Goal: Task Accomplishment & Management: Manage account settings

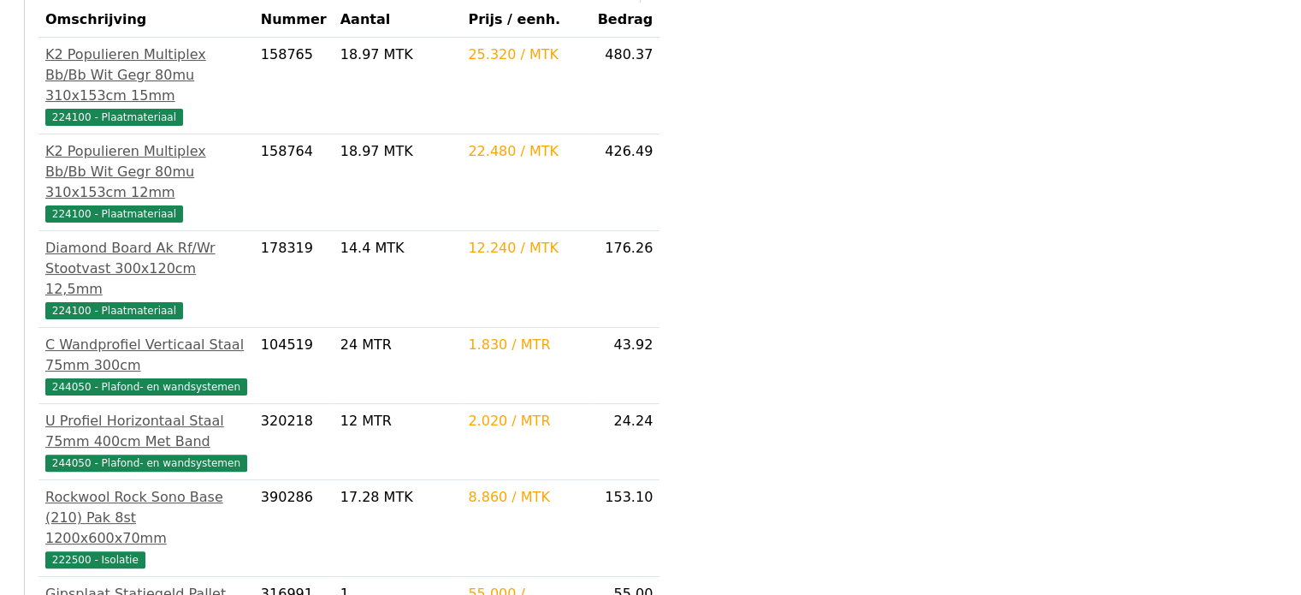
scroll to position [673, 0]
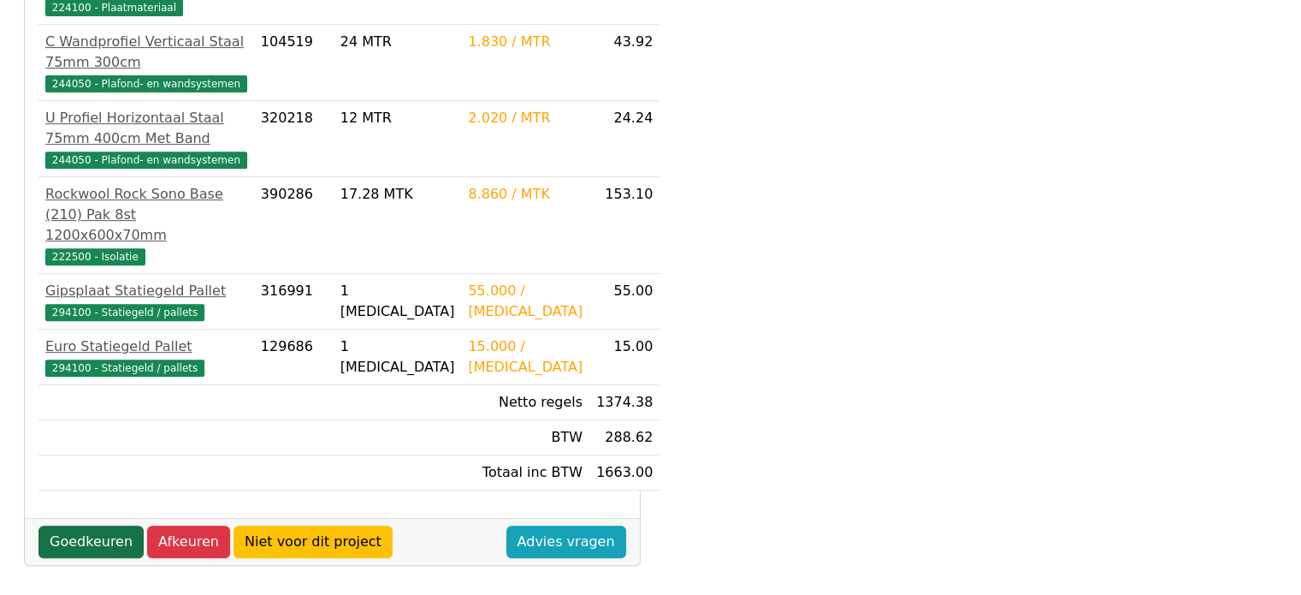
click at [75, 525] on link "Goedkeuren" at bounding box center [91, 541] width 105 height 33
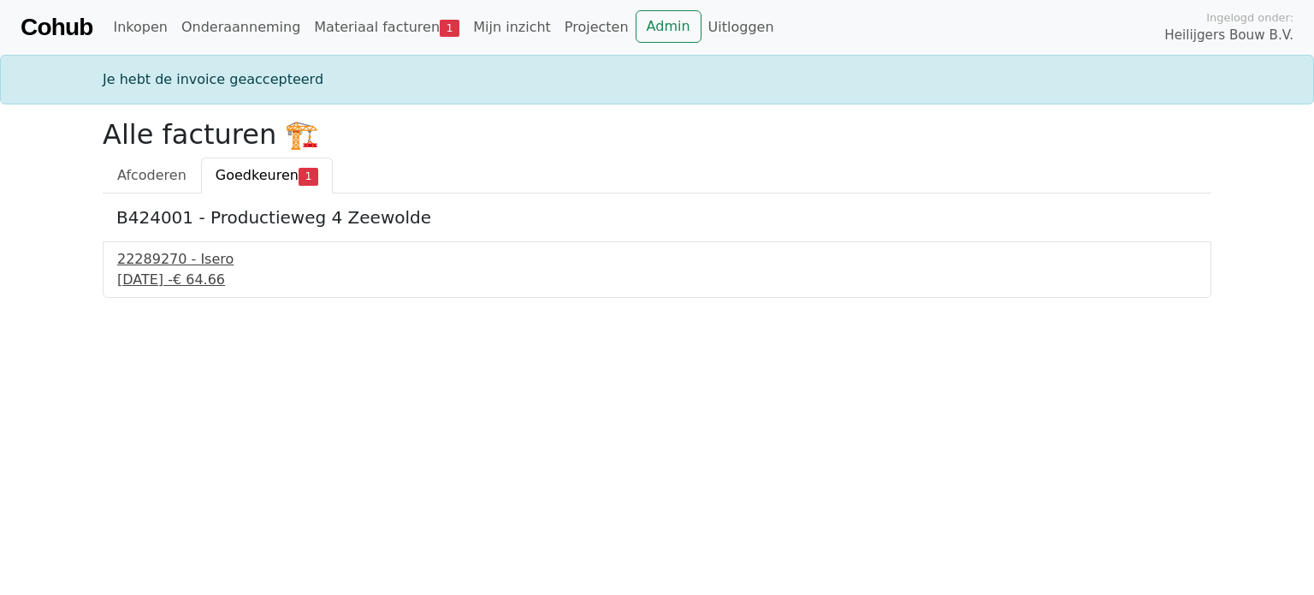
click at [185, 266] on div "22289270 - Isero" at bounding box center [657, 259] width 1080 height 21
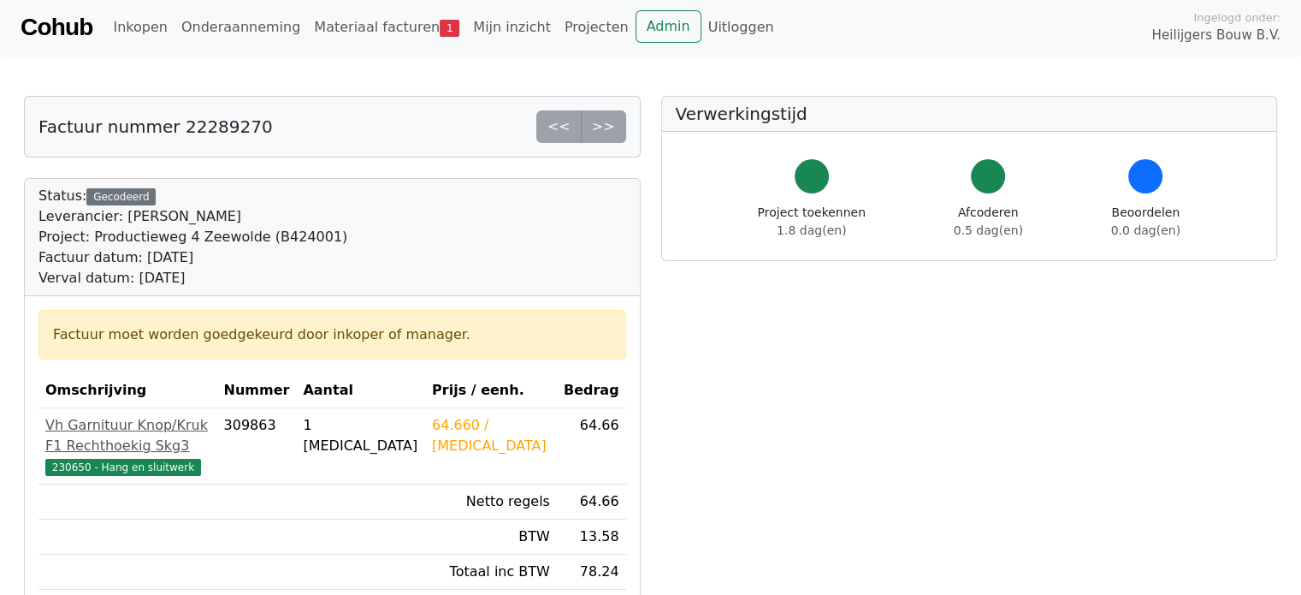
scroll to position [370, 0]
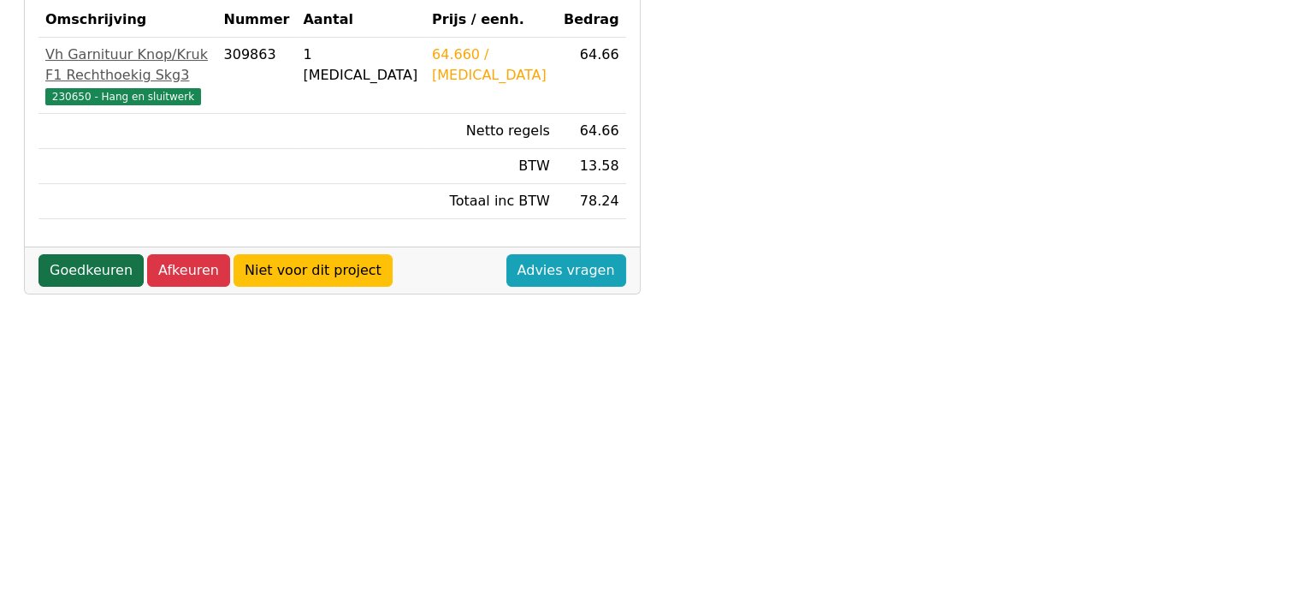
click at [98, 254] on link "Goedkeuren" at bounding box center [91, 270] width 105 height 33
